Goal: Task Accomplishment & Management: Use online tool/utility

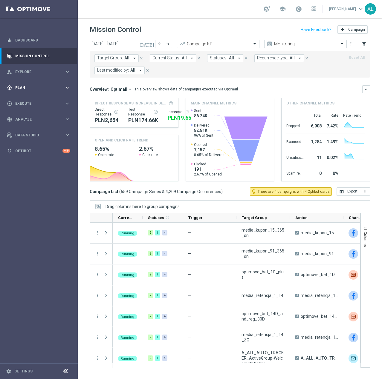
click at [27, 83] on div "gps_fixed Plan keyboard_arrow_right" at bounding box center [38, 88] width 77 height 16
click at [32, 118] on span "Templates" at bounding box center [37, 118] width 43 height 4
click at [30, 125] on link "Optimail" at bounding box center [41, 127] width 44 height 5
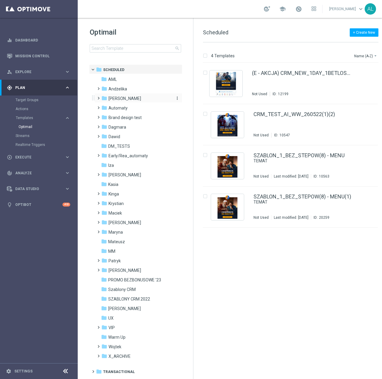
click at [111, 99] on span "[PERSON_NAME]" at bounding box center [124, 98] width 33 height 5
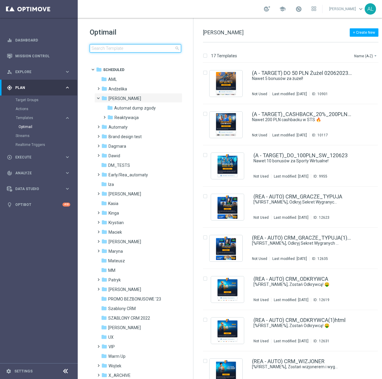
click at [110, 49] on input at bounding box center [135, 48] width 91 height 8
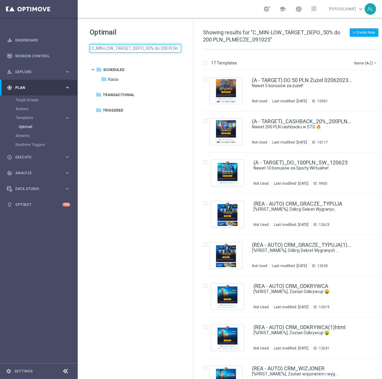
scroll to position [0, 34]
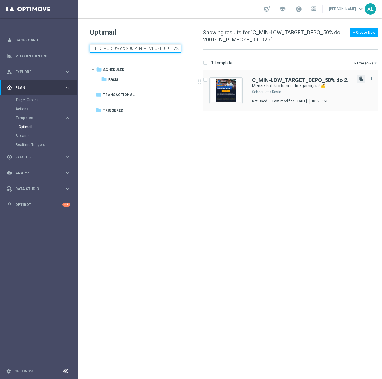
type input "C_MIN-LOW_TARGET_DEPO_50% do 200 PLN_PLMECZE_091025"
click at [360, 78] on icon "file_copy" at bounding box center [361, 78] width 5 height 5
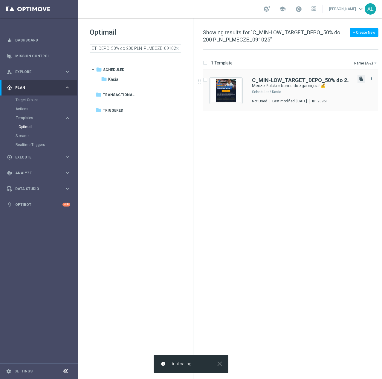
scroll to position [0, 0]
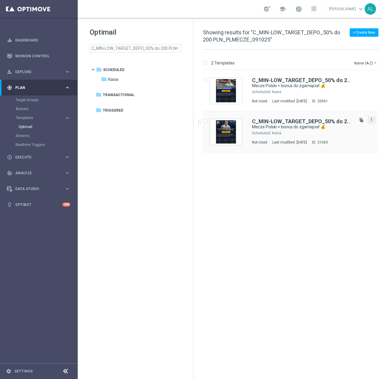
click at [369, 121] on icon "more_vert" at bounding box center [371, 119] width 5 height 5
click at [347, 128] on div "Move" at bounding box center [347, 126] width 36 height 4
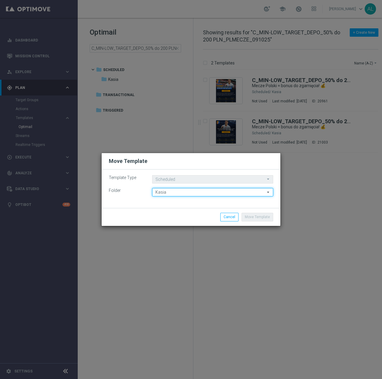
click at [181, 197] on input "Kasia" at bounding box center [212, 192] width 121 height 8
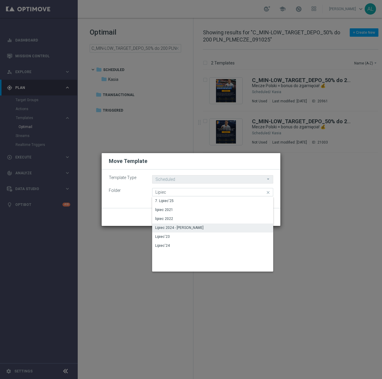
click at [177, 229] on div "Lipiec 2024 - [PERSON_NAME]" at bounding box center [179, 227] width 48 height 5
type input "Lipiec 2024 - [PERSON_NAME]"
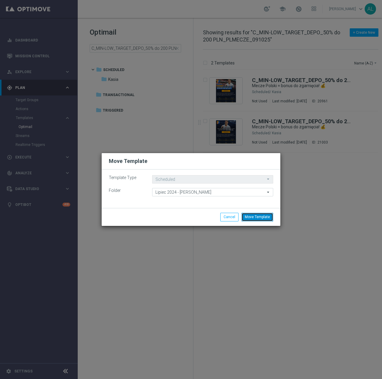
click at [268, 217] on button "Move Template" at bounding box center [257, 217] width 32 height 8
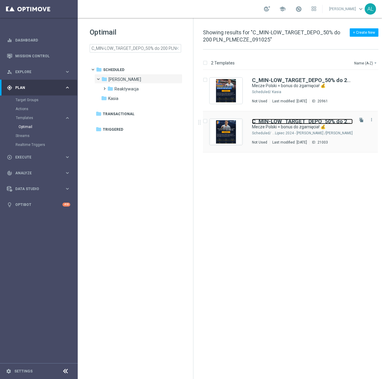
click at [307, 121] on b "C_MIN-LOW_TARGET_DEPO_50% do 200 PLN_PLMECZE_091025" at bounding box center [332, 121] width 160 height 6
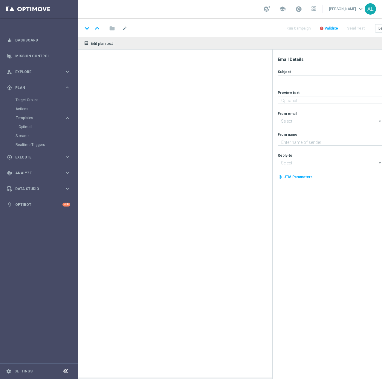
type textarea "Do 200 zł od wpłaty 💸"
type input "[EMAIL_ADDRESS][DOMAIN_NAME]"
type textarea "STS"
type input "[EMAIL_ADDRESS][DOMAIN_NAME]"
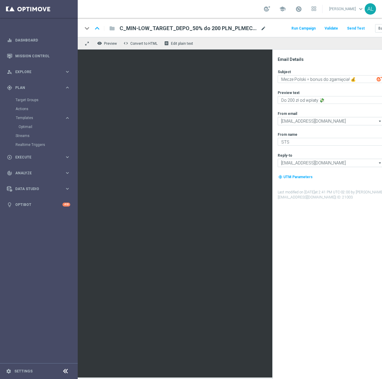
click at [263, 28] on span "mode_edit" at bounding box center [262, 28] width 5 height 5
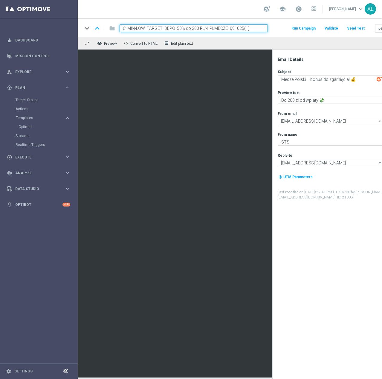
paste input "D_PREM-PEXTRA_TARGET_DEPO_EL MS 100% do 1000 PLN_091025"
type input "D_PREM-PEXTRA_TARGET_DEPO_EL MS 100% do 1000 PLN_091025"
click at [271, 34] on div "keyboard_arrow_down keyboard_arrow_up folder D_PREM-PEXTRA_TARGET_DEPO_EL MS 10…" at bounding box center [246, 27] width 337 height 19
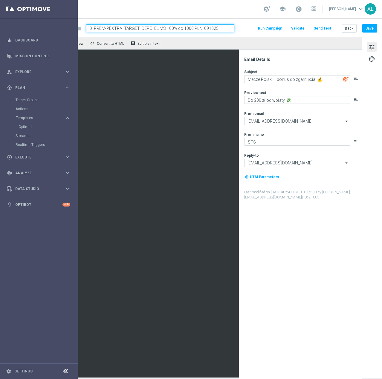
scroll to position [0, 38]
click at [249, 102] on textarea "Do 200 zł od wpłaty 💸" at bounding box center [297, 100] width 106 height 8
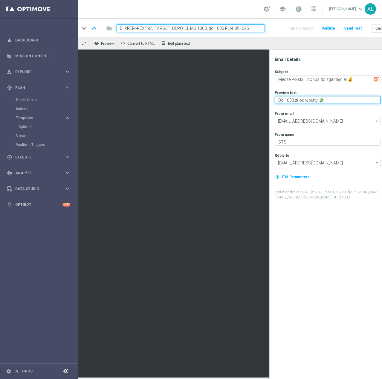
scroll to position [0, 0]
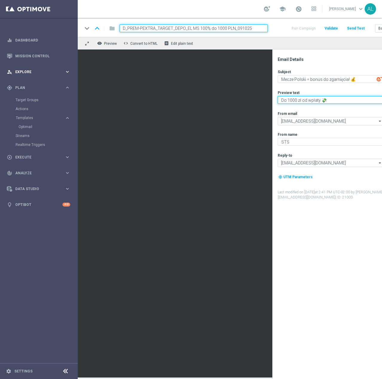
type textarea "Do 1000 zł od wpłaty 💸"
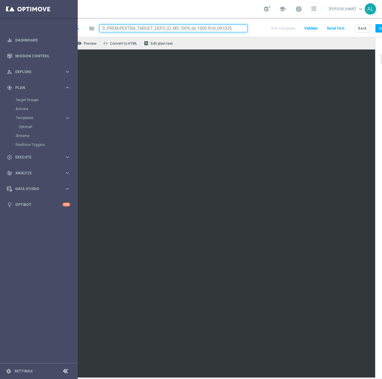
scroll to position [0, 38]
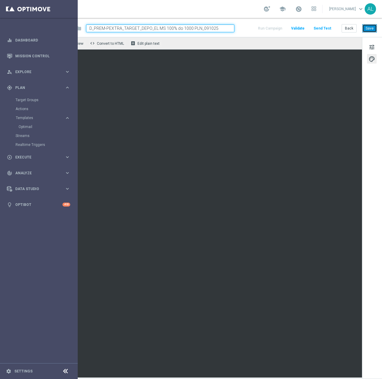
click at [364, 27] on button "Save" at bounding box center [369, 28] width 15 height 8
click at [362, 30] on button "Save" at bounding box center [369, 28] width 15 height 8
click at [362, 25] on button "Save" at bounding box center [369, 28] width 15 height 8
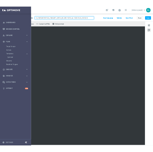
scroll to position [0, 37]
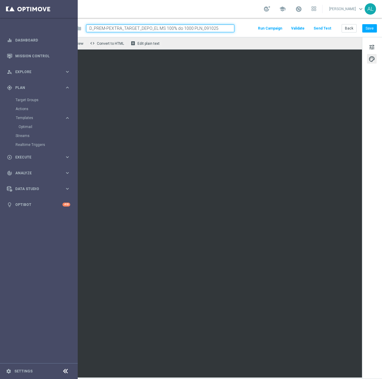
click at [132, 26] on input "D_PREM-PEXTRA_TARGET_DEPO_EL MS 100% do 1000 PLN_091025" at bounding box center [160, 28] width 148 height 8
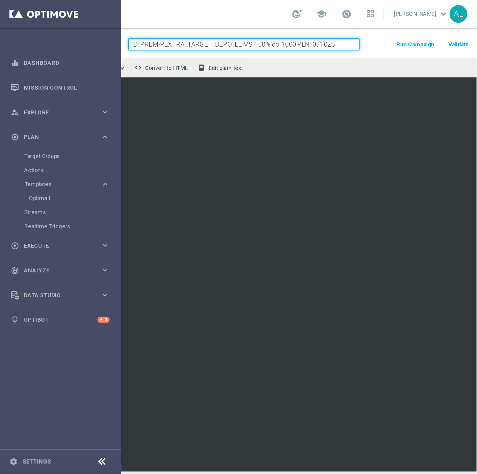
scroll to position [0, 0]
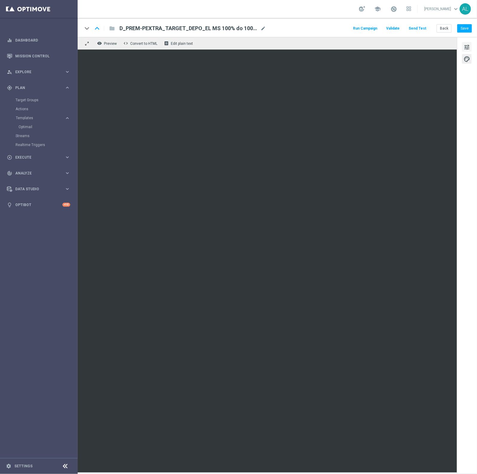
click at [381, 47] on span "tune" at bounding box center [466, 47] width 7 height 8
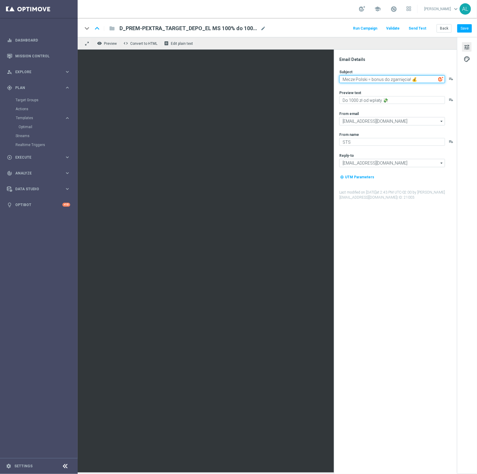
click at [381, 80] on textarea "Mecze Polski = bonus do zgarnięcia! 💰" at bounding box center [392, 79] width 106 height 8
click at [369, 100] on textarea "Do 1000 zł od wpłaty 💸" at bounding box center [392, 100] width 106 height 8
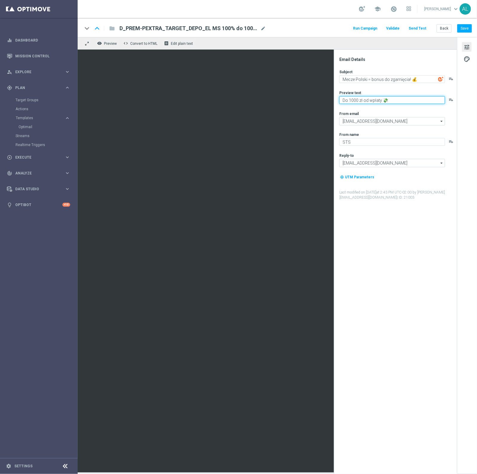
click at [369, 100] on textarea "Do 1000 zł od wpłaty 💸" at bounding box center [392, 100] width 106 height 8
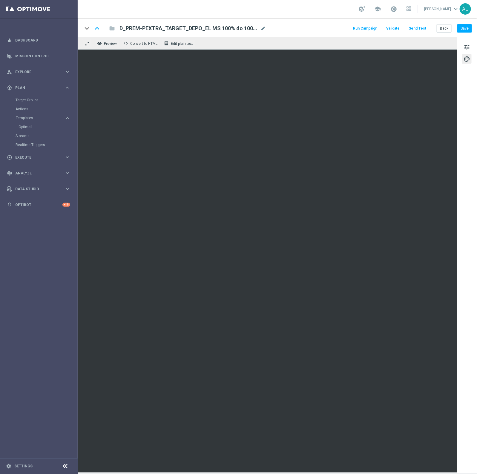
click at [381, 30] on button "Send Test" at bounding box center [417, 28] width 19 height 8
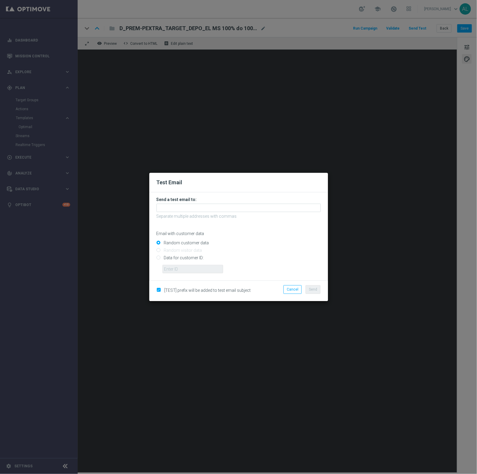
click at [205, 199] on h3 "Send a test email to:" at bounding box center [238, 199] width 164 height 5
click at [204, 210] on input "text" at bounding box center [238, 208] width 164 height 8
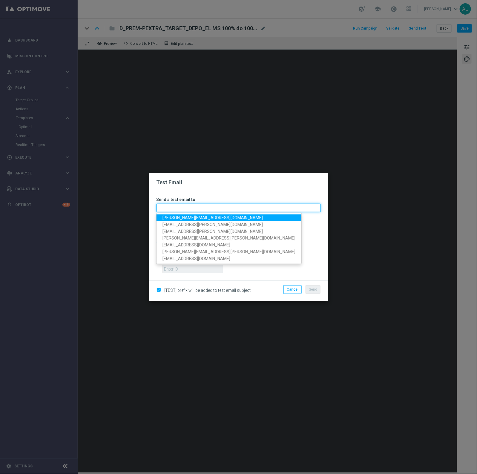
paste input "[PERSON_NAME][EMAIL_ADDRESS][DOMAIN_NAME],[DOMAIN_NAME][EMAIL_ADDRESS][PERSON_N…"
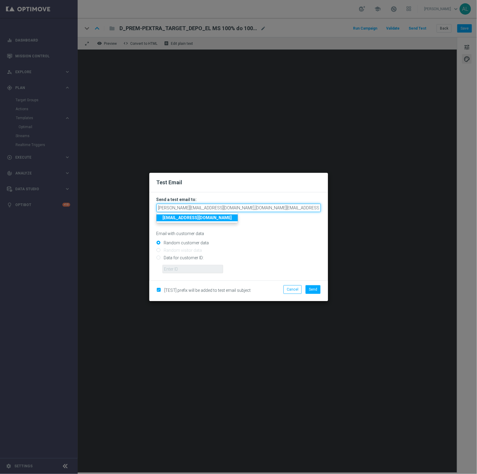
scroll to position [0, 182]
type input "[PERSON_NAME][EMAIL_ADDRESS][DOMAIN_NAME],[DOMAIN_NAME][EMAIL_ADDRESS][PERSON_N…"
click at [309, 290] on span "Send" at bounding box center [313, 289] width 8 height 4
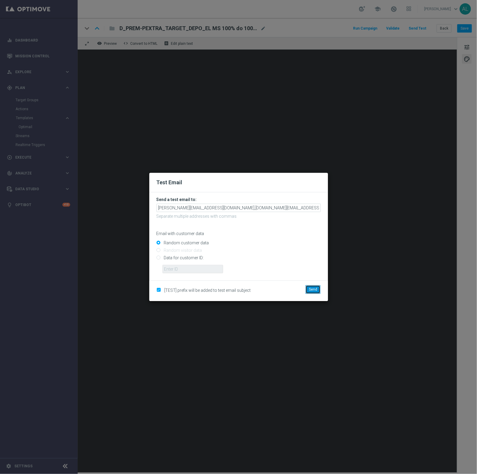
scroll to position [0, 0]
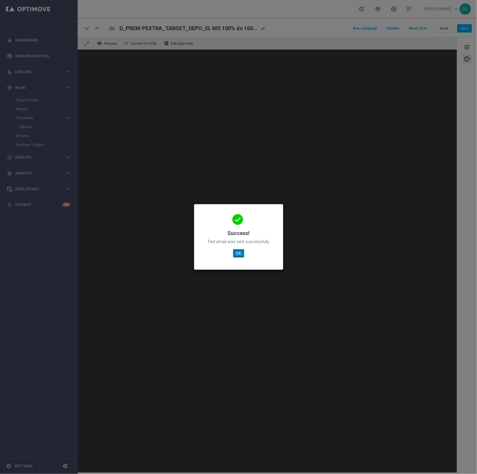
click at [237, 254] on button "OK" at bounding box center [238, 253] width 11 height 8
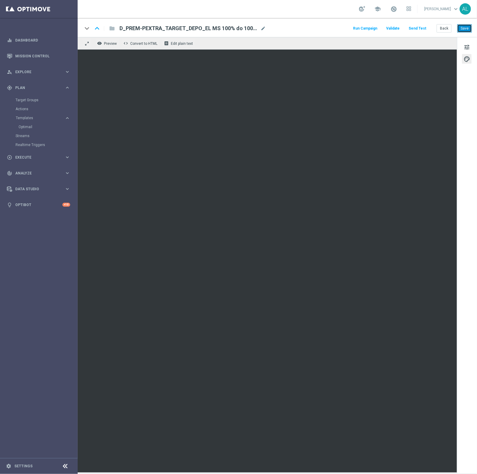
click at [381, 29] on button "Save" at bounding box center [464, 28] width 15 height 8
click at [208, 26] on span "D_PREM-PEXTRA_TARGET_DEPO_EL MS 100% do 1000 PLN_091025" at bounding box center [188, 28] width 139 height 7
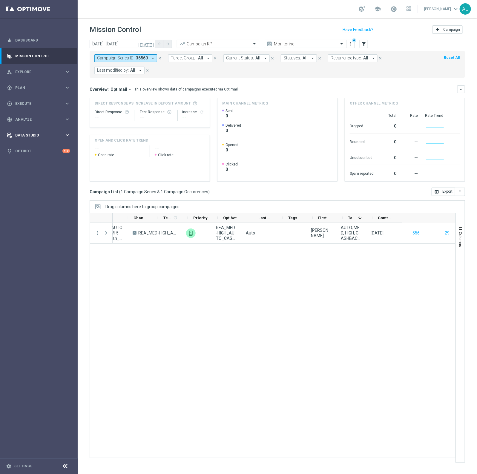
scroll to position [0, 162]
